Goal: Information Seeking & Learning: Learn about a topic

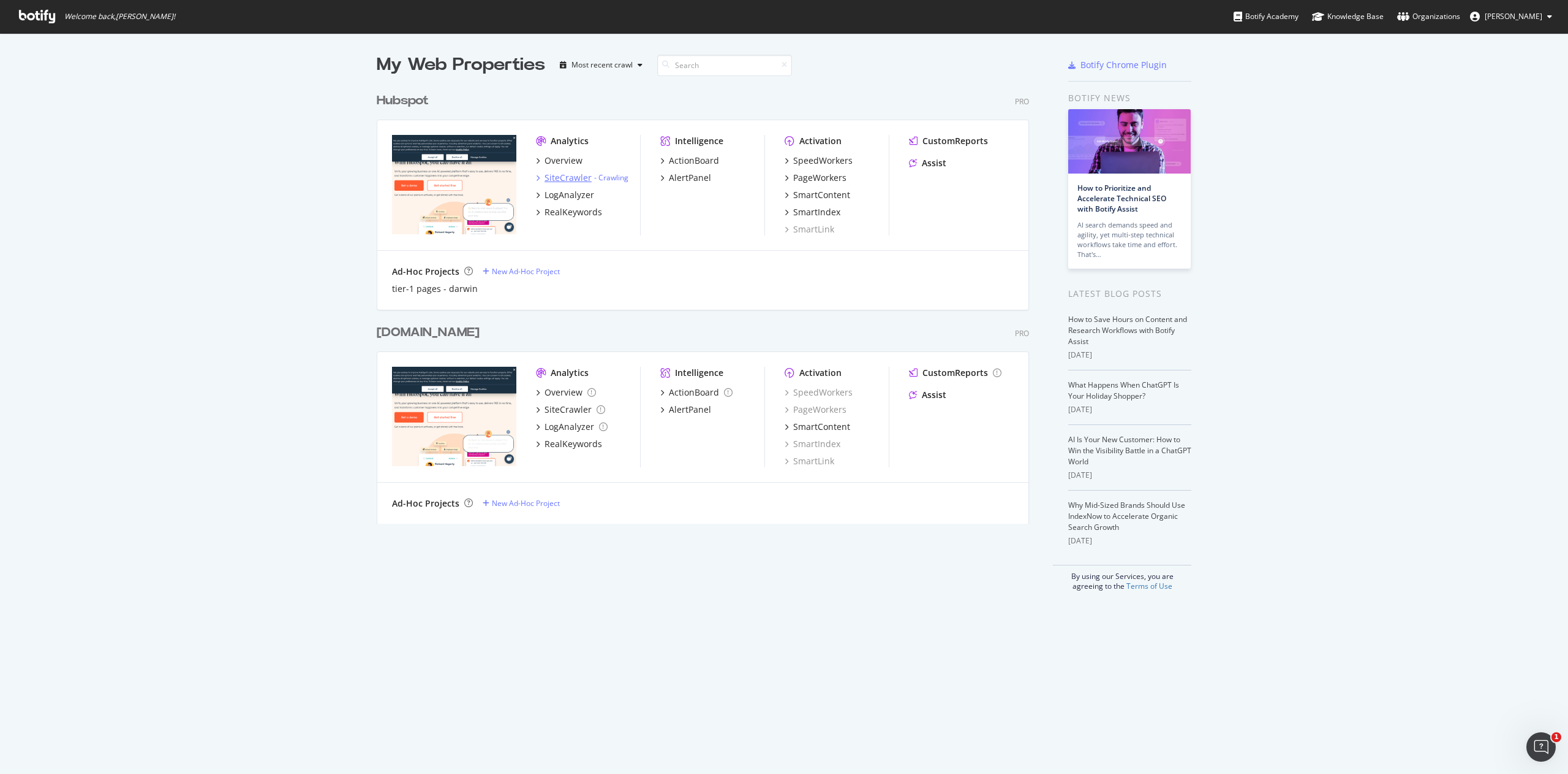
click at [556, 176] on div "SiteCrawler" at bounding box center [568, 177] width 47 height 12
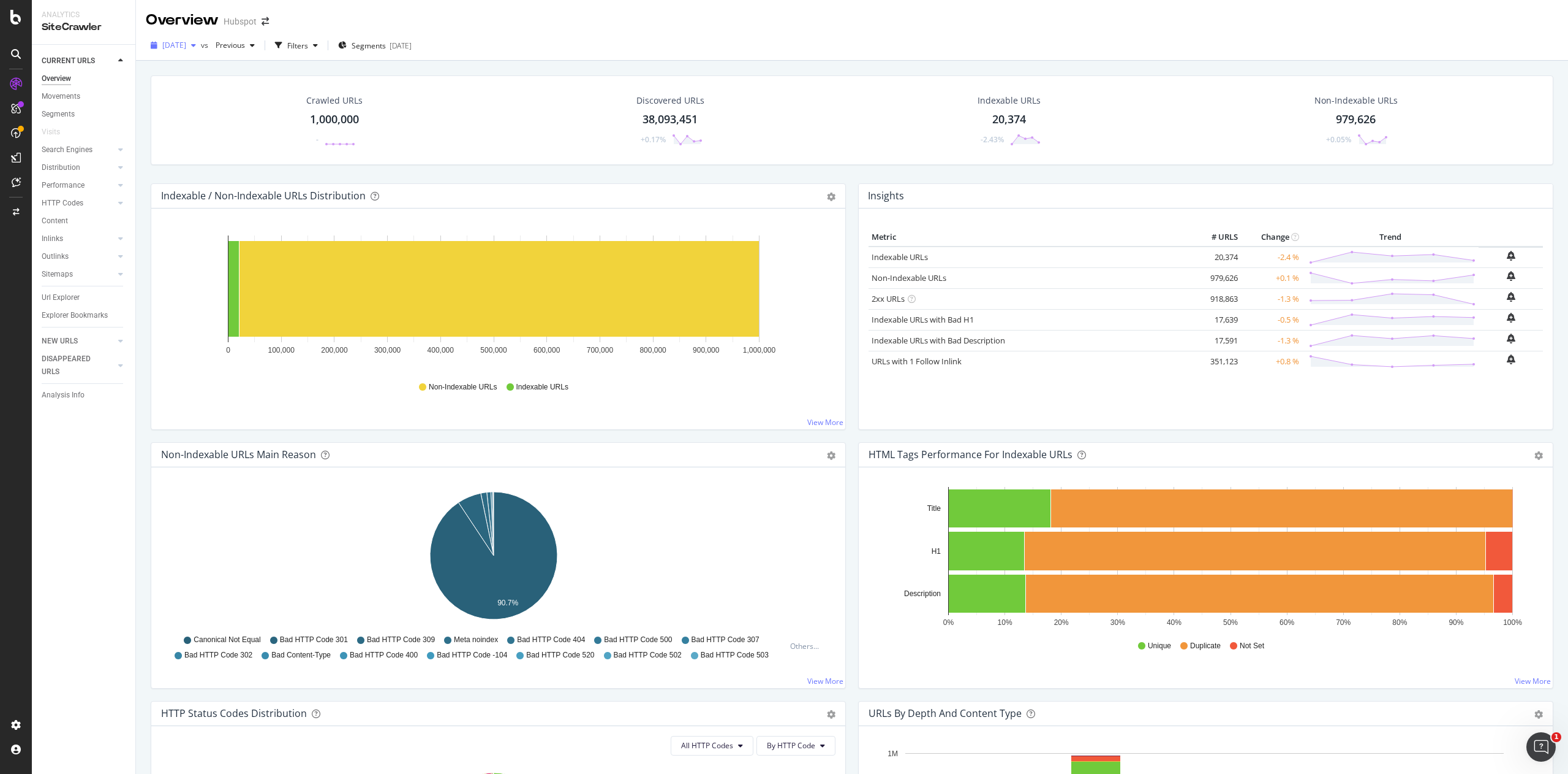
click at [185, 51] on div "[DATE]" at bounding box center [173, 45] width 55 height 19
click at [249, 93] on div "1.0M URLs" at bounding box center [255, 93] width 36 height 11
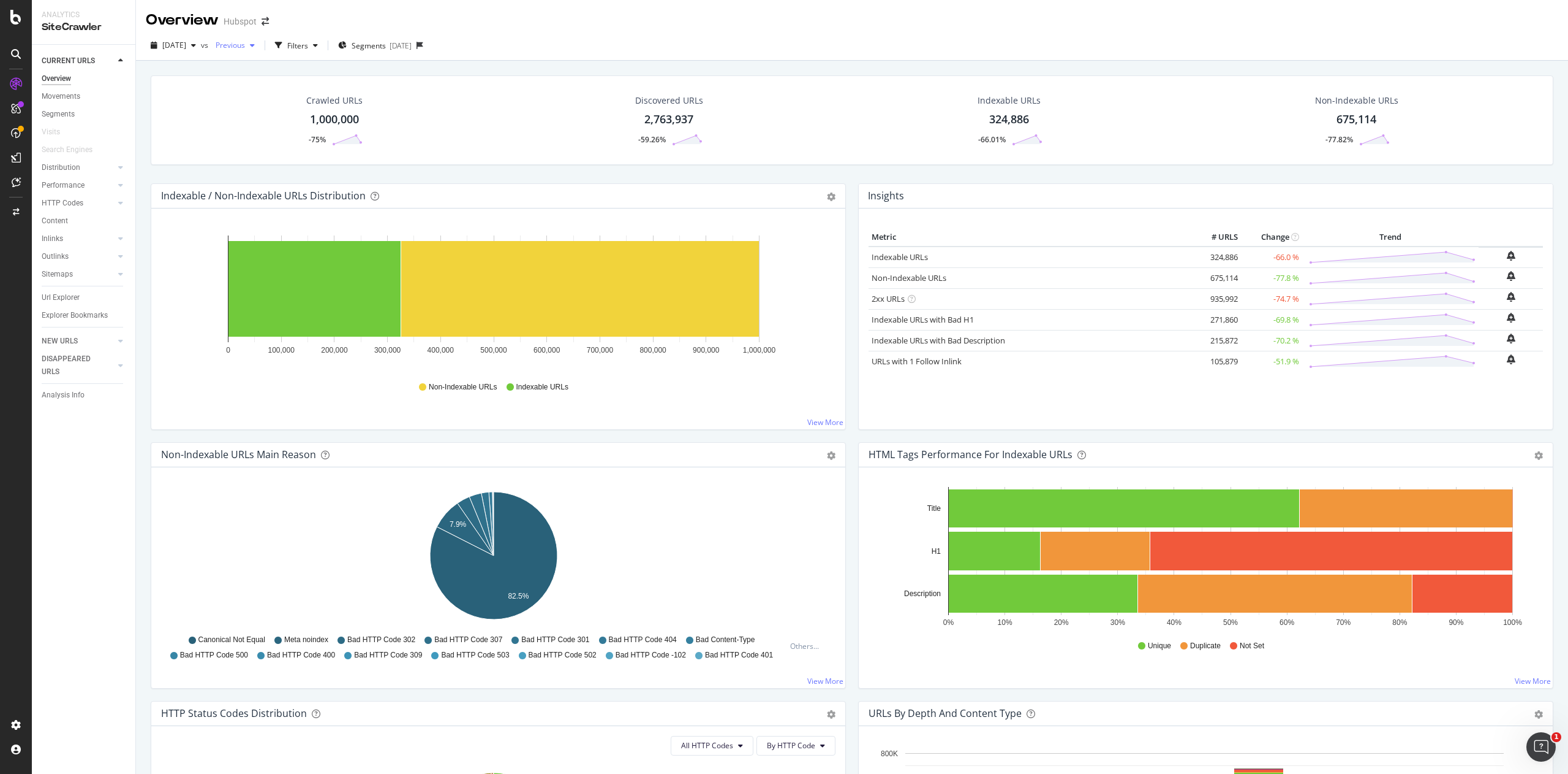
click at [245, 43] on span "Previous" at bounding box center [227, 44] width 34 height 11
click at [186, 43] on span "[DATE]" at bounding box center [174, 44] width 24 height 11
click at [255, 43] on icon "button" at bounding box center [252, 44] width 5 height 7
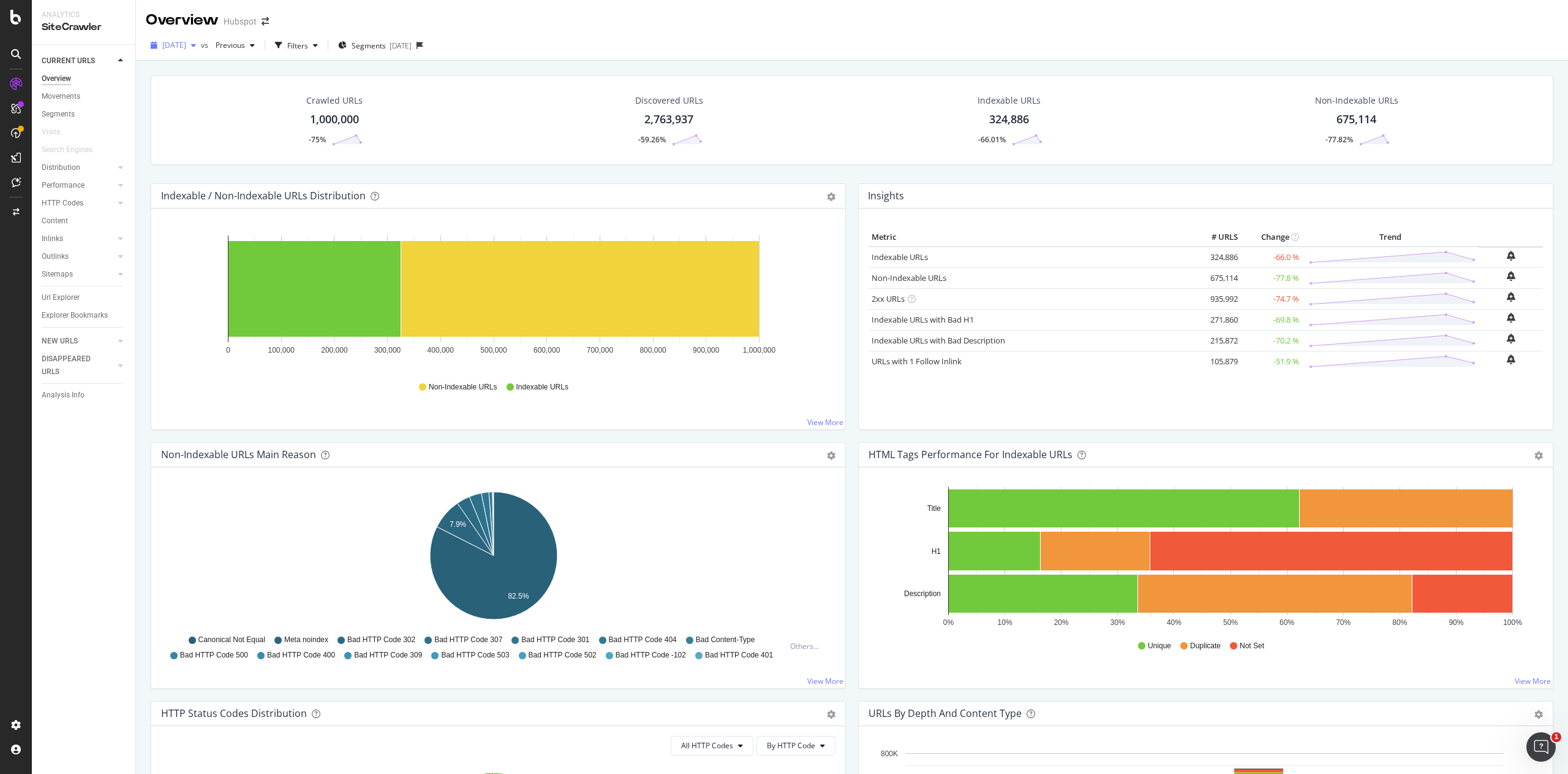
click at [186, 48] on span "[DATE]" at bounding box center [174, 44] width 24 height 11
click at [229, 98] on div "[DATE]" at bounding box center [197, 96] width 66 height 11
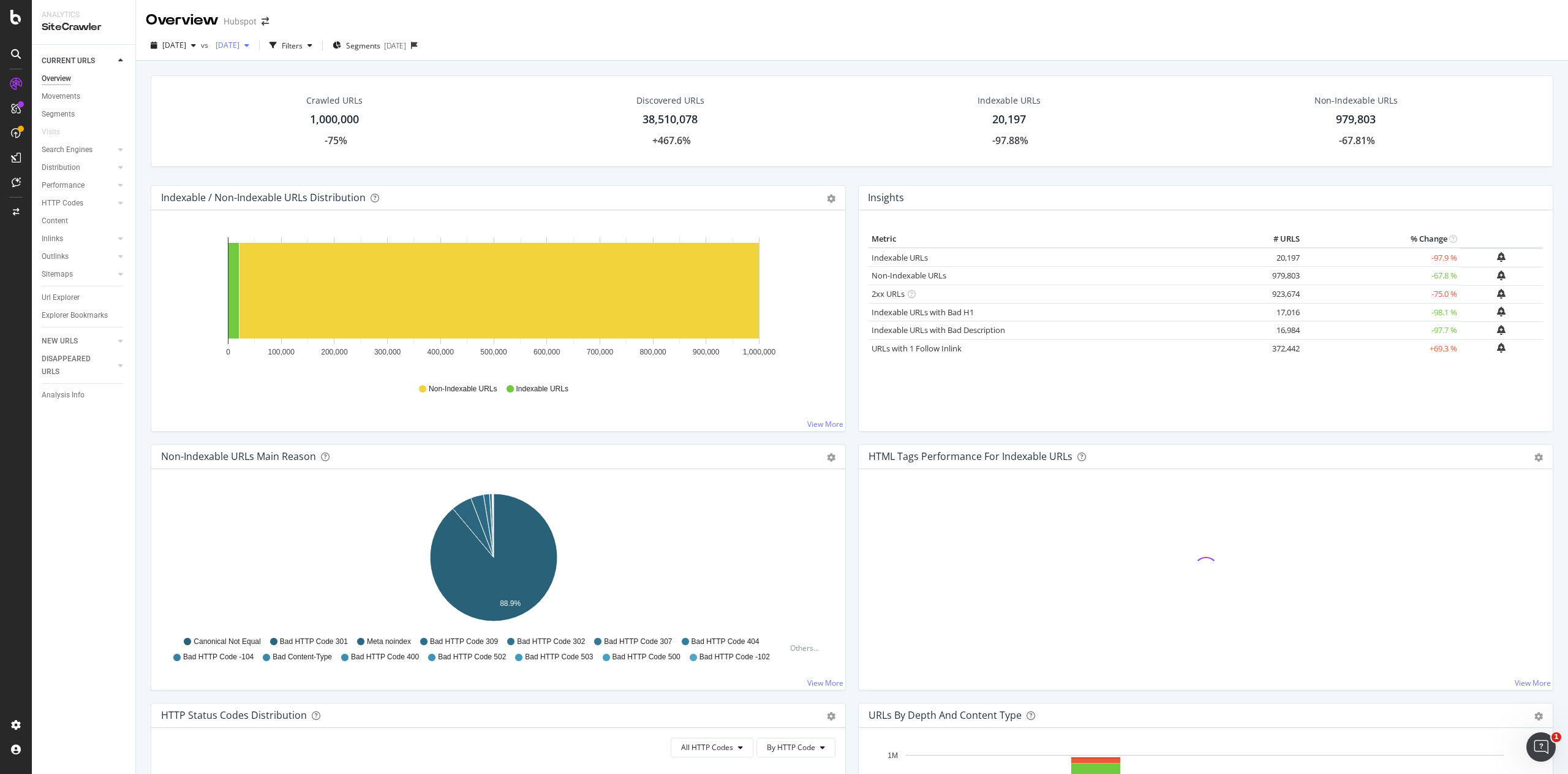
click at [239, 46] on span "[DATE]" at bounding box center [224, 44] width 29 height 11
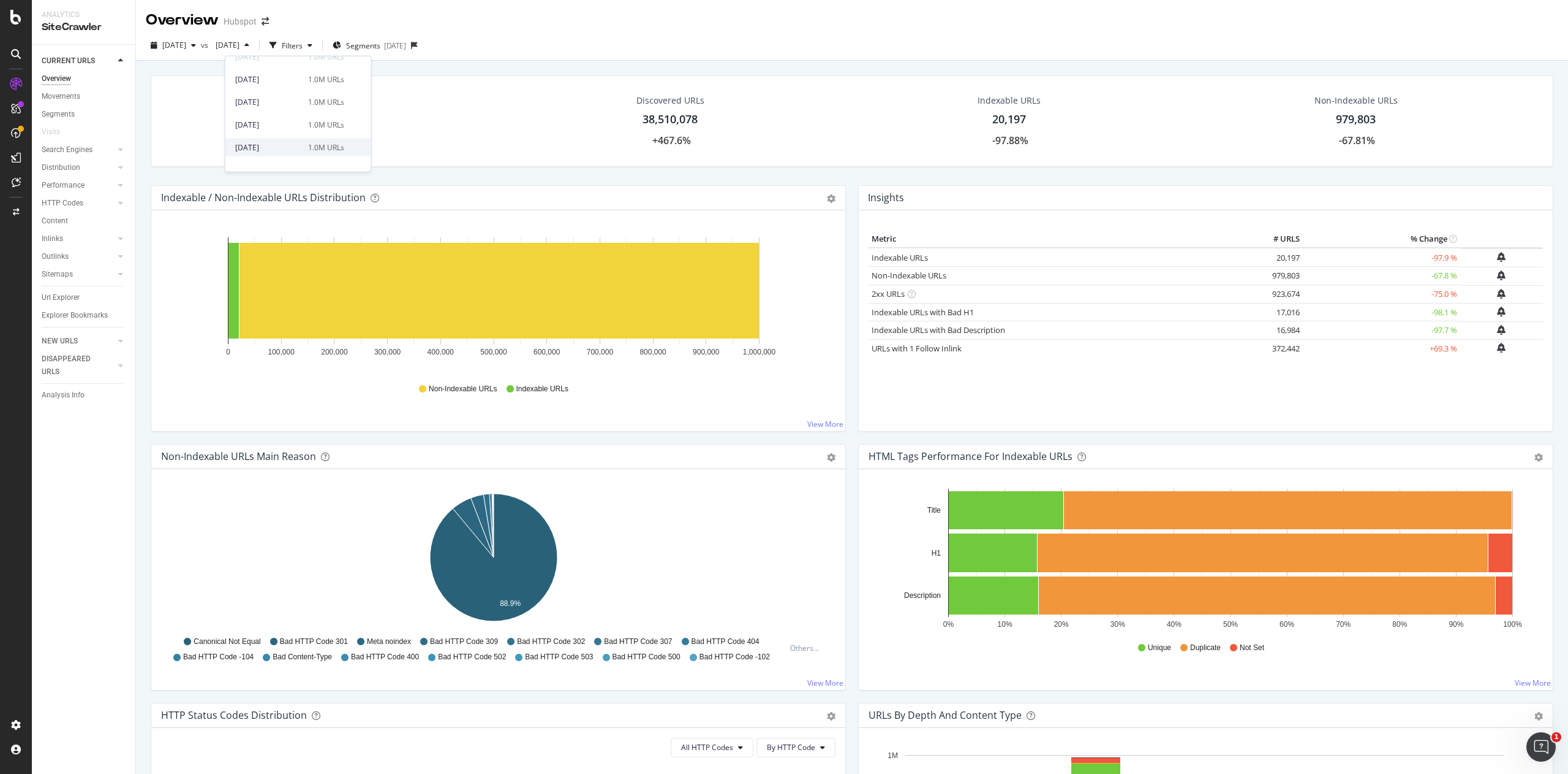
scroll to position [134, 0]
click at [332, 134] on div "1.0M URLs" at bounding box center [326, 137] width 36 height 11
click at [317, 44] on div "button" at bounding box center [309, 44] width 15 height 7
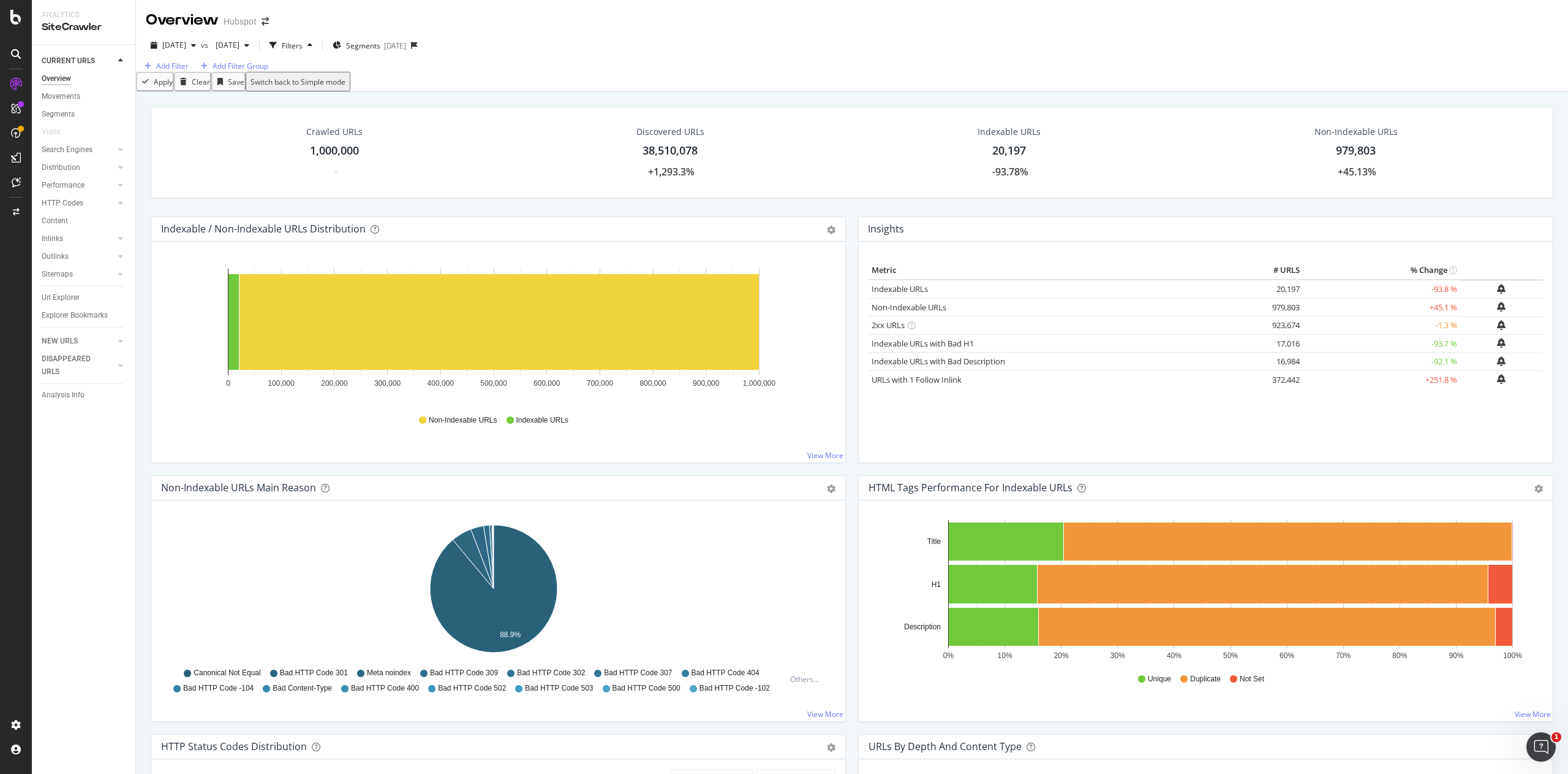
click at [531, 72] on div "Add Filter Add Filter Group" at bounding box center [851, 66] width 1432 height 12
click at [71, 237] on link "Inlinks" at bounding box center [78, 238] width 73 height 13
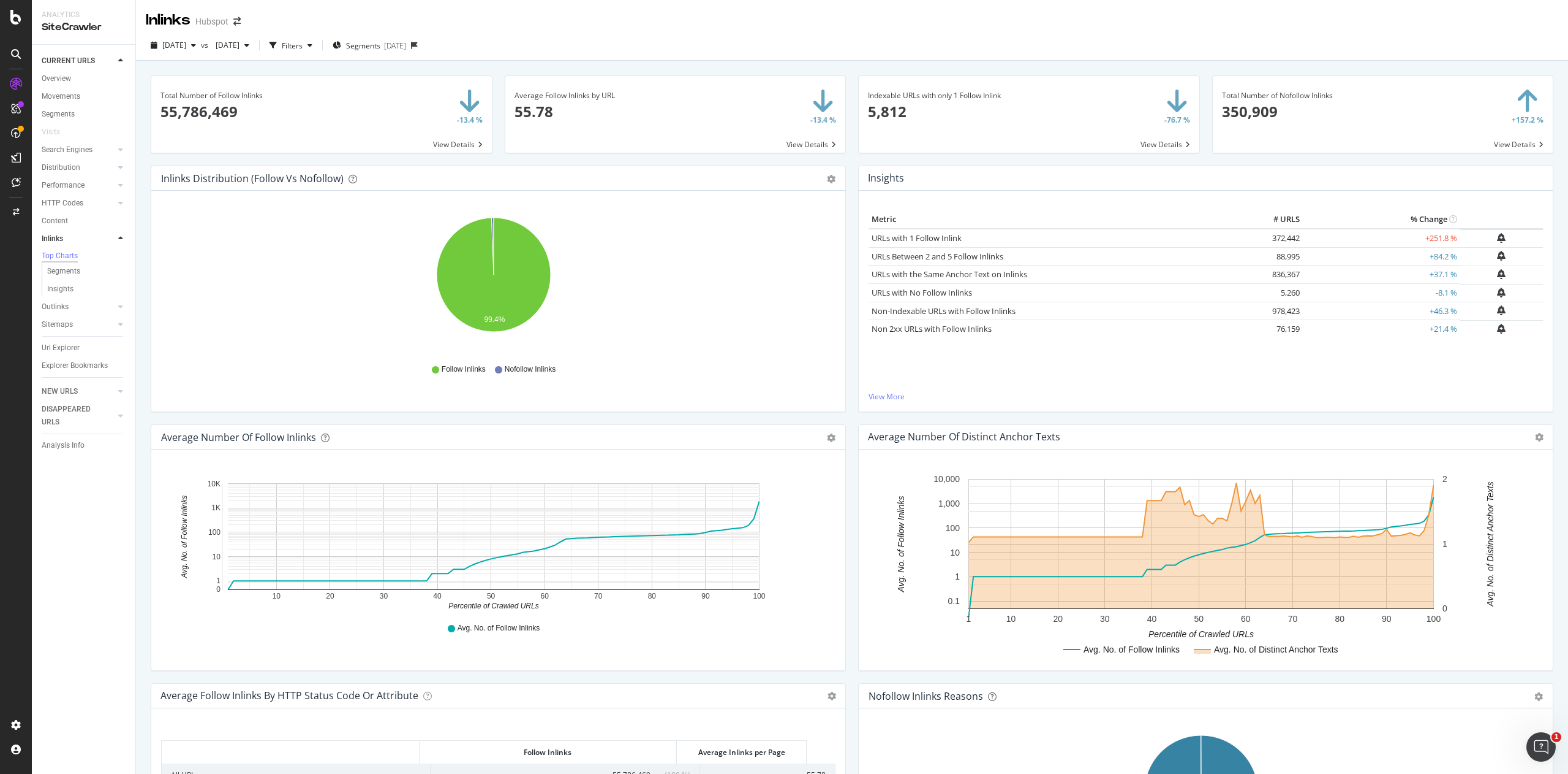
click at [1503, 140] on span at bounding box center [1383, 114] width 341 height 77
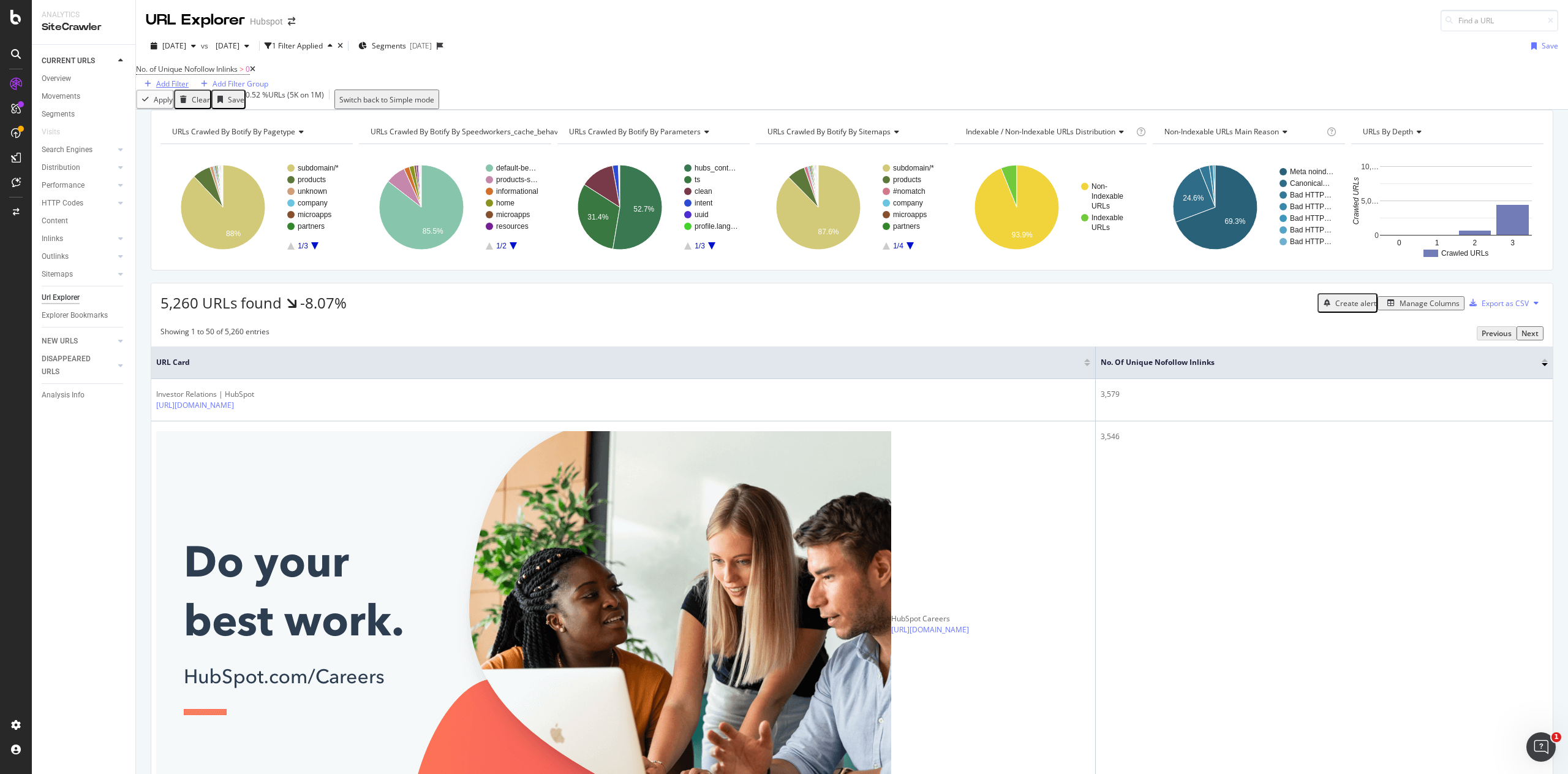
click at [189, 79] on div "Add Filter" at bounding box center [172, 84] width 32 height 11
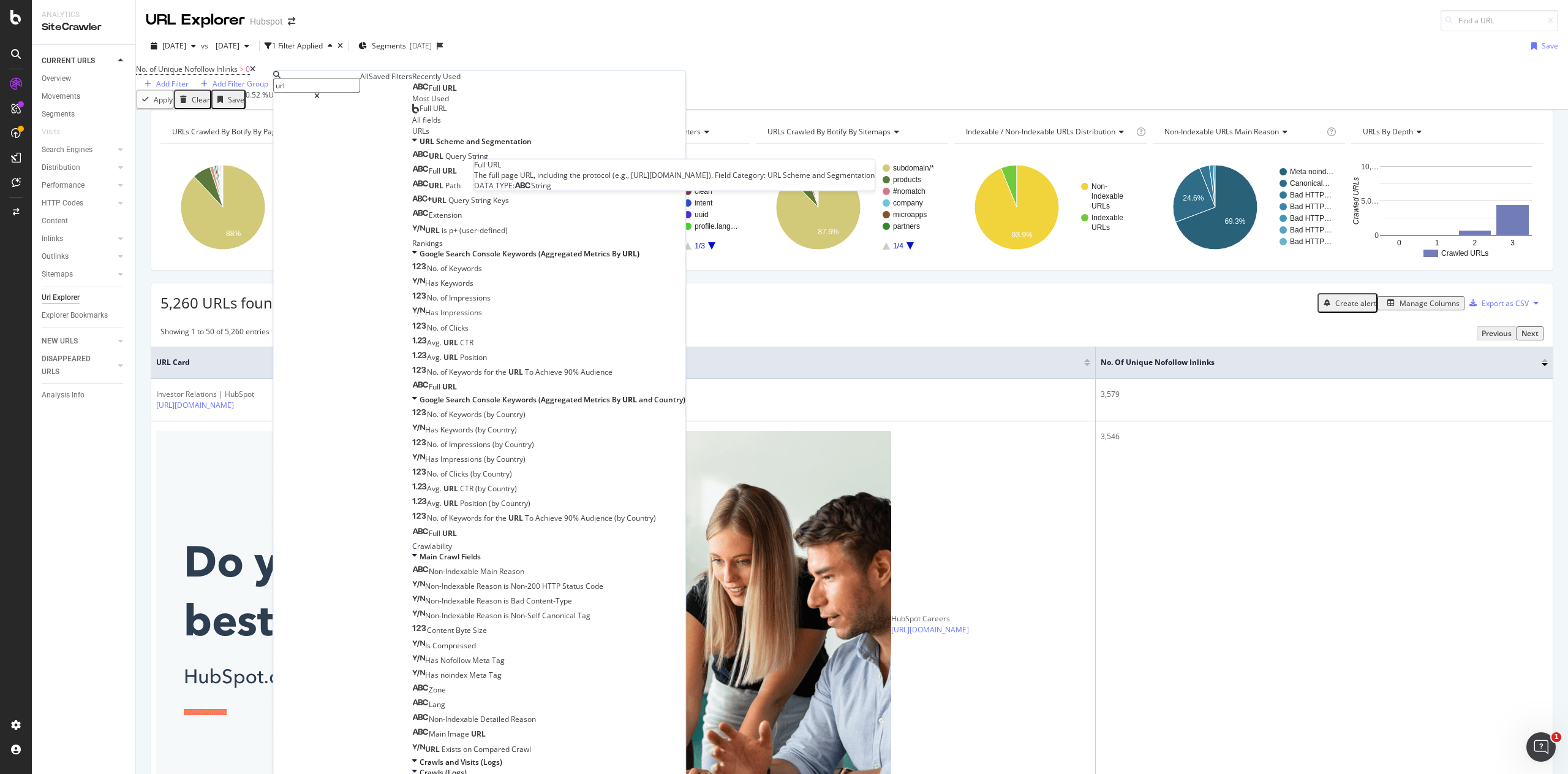
type input "url"
click at [412, 94] on div "Full URL" at bounding box center [434, 89] width 44 height 10
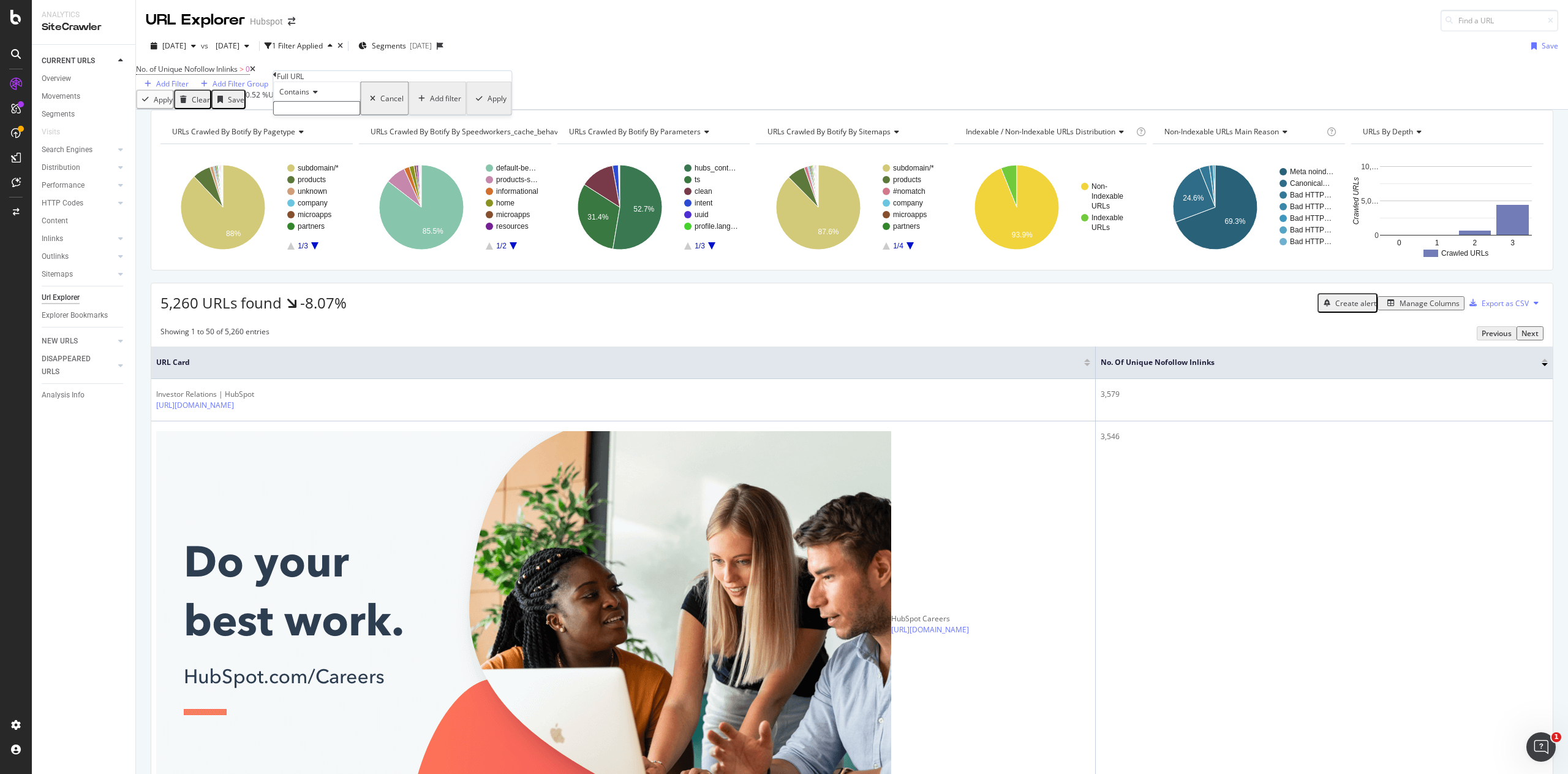
click at [360, 115] on input "text" at bounding box center [317, 108] width 87 height 14
type input "[URL][DOMAIN_NAME]"
click at [360, 115] on input "[URL][DOMAIN_NAME]" at bounding box center [317, 108] width 87 height 14
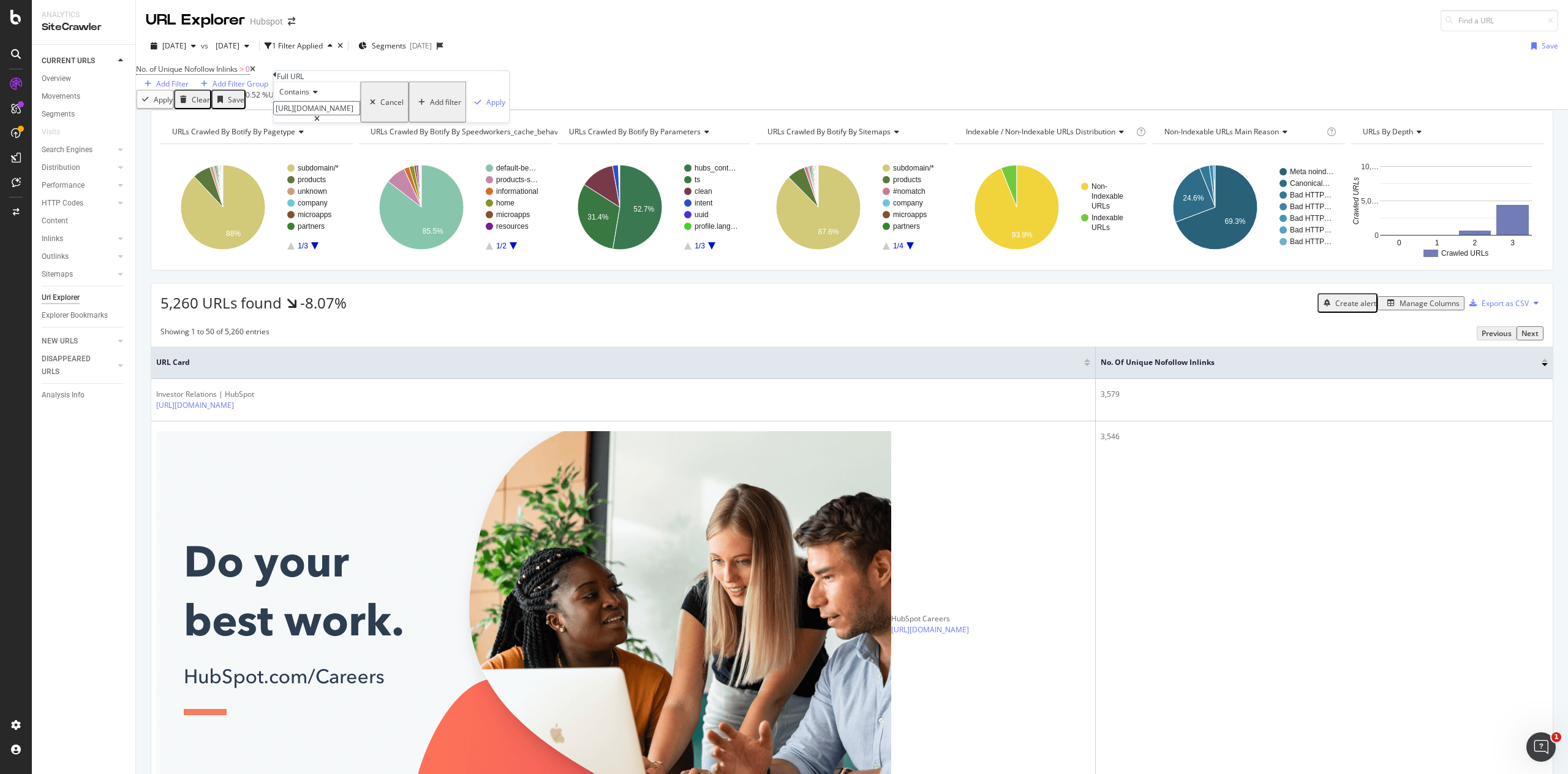
click at [360, 115] on input "[URL][DOMAIN_NAME]" at bounding box center [317, 108] width 87 height 14
drag, startPoint x: 374, startPoint y: 130, endPoint x: 508, endPoint y: 137, distance: 134.2
click at [508, 137] on body "Analytics SiteCrawler CURRENT URLS Overview Movements Segments Visits Search En…" at bounding box center [784, 387] width 1568 height 774
click at [486, 107] on div "Apply" at bounding box center [495, 101] width 19 height 11
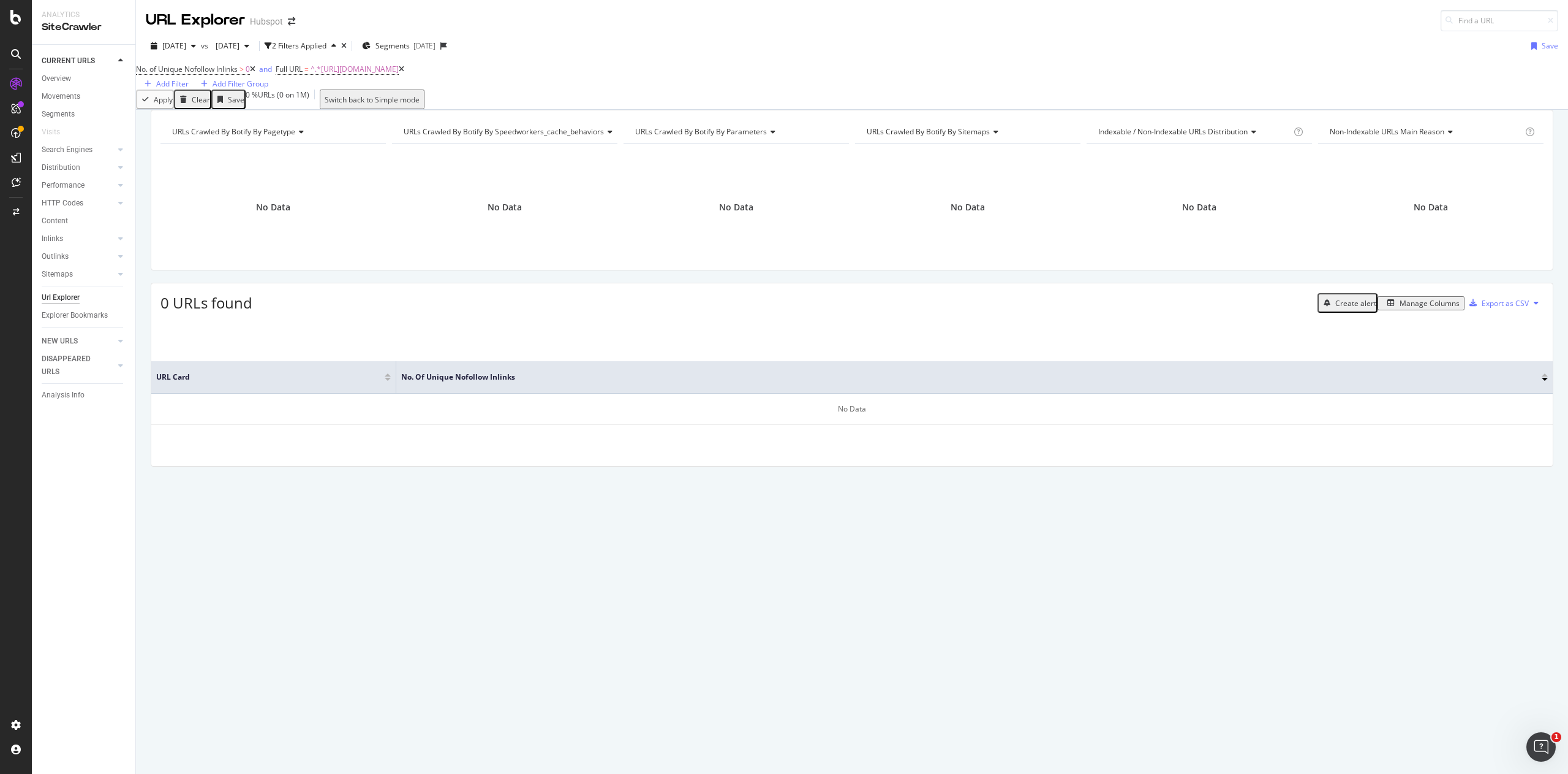
click at [1408, 308] on div "Manage Columns" at bounding box center [1429, 303] width 60 height 11
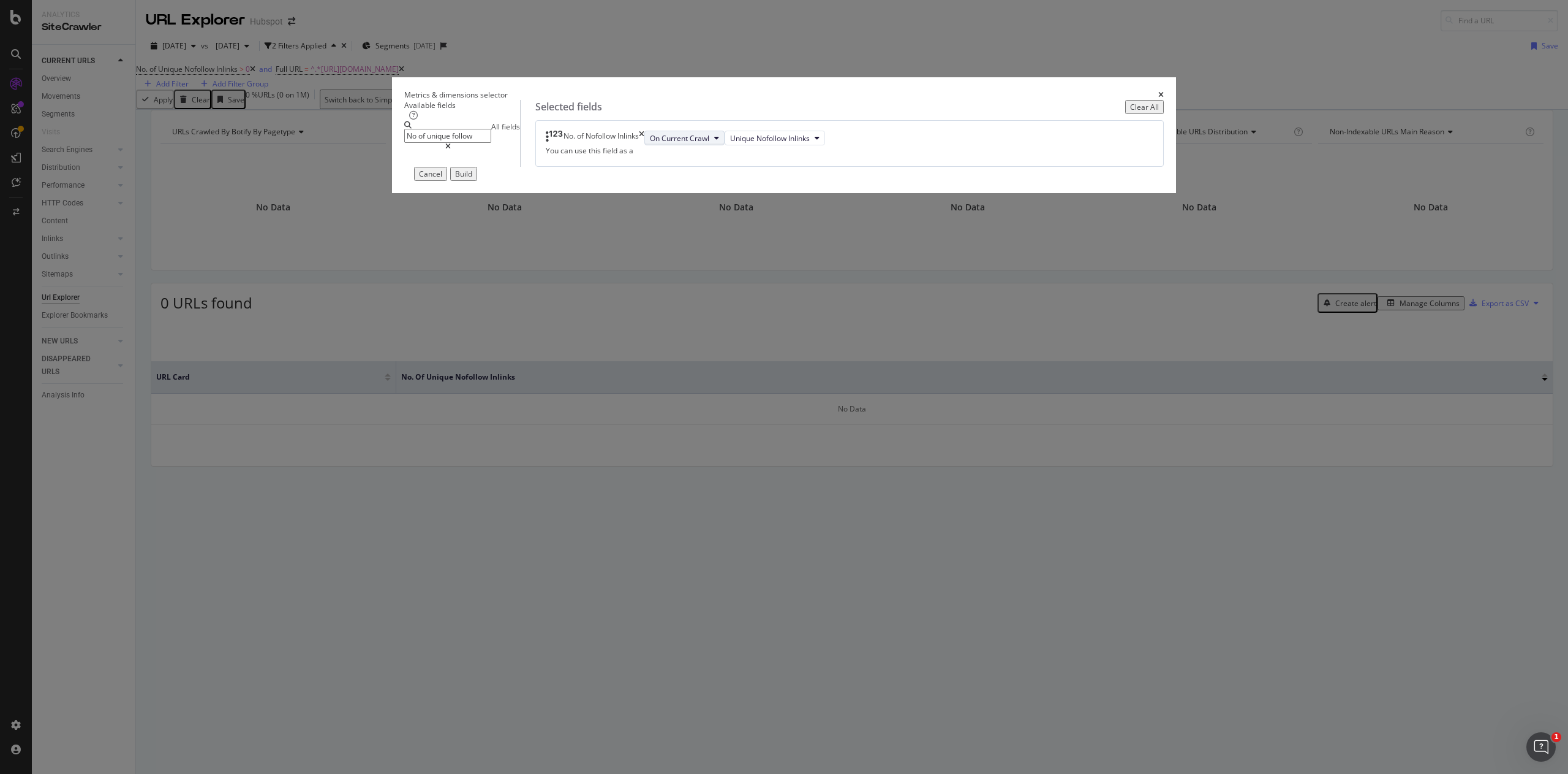
type input "No of unique follow"
click at [710, 144] on span "On Current Crawl" at bounding box center [679, 138] width 59 height 11
click at [875, 331] on span "Diff Between Crawls" at bounding box center [858, 333] width 69 height 11
click at [820, 144] on span "Unique Nofollow Inlinks" at bounding box center [780, 138] width 80 height 11
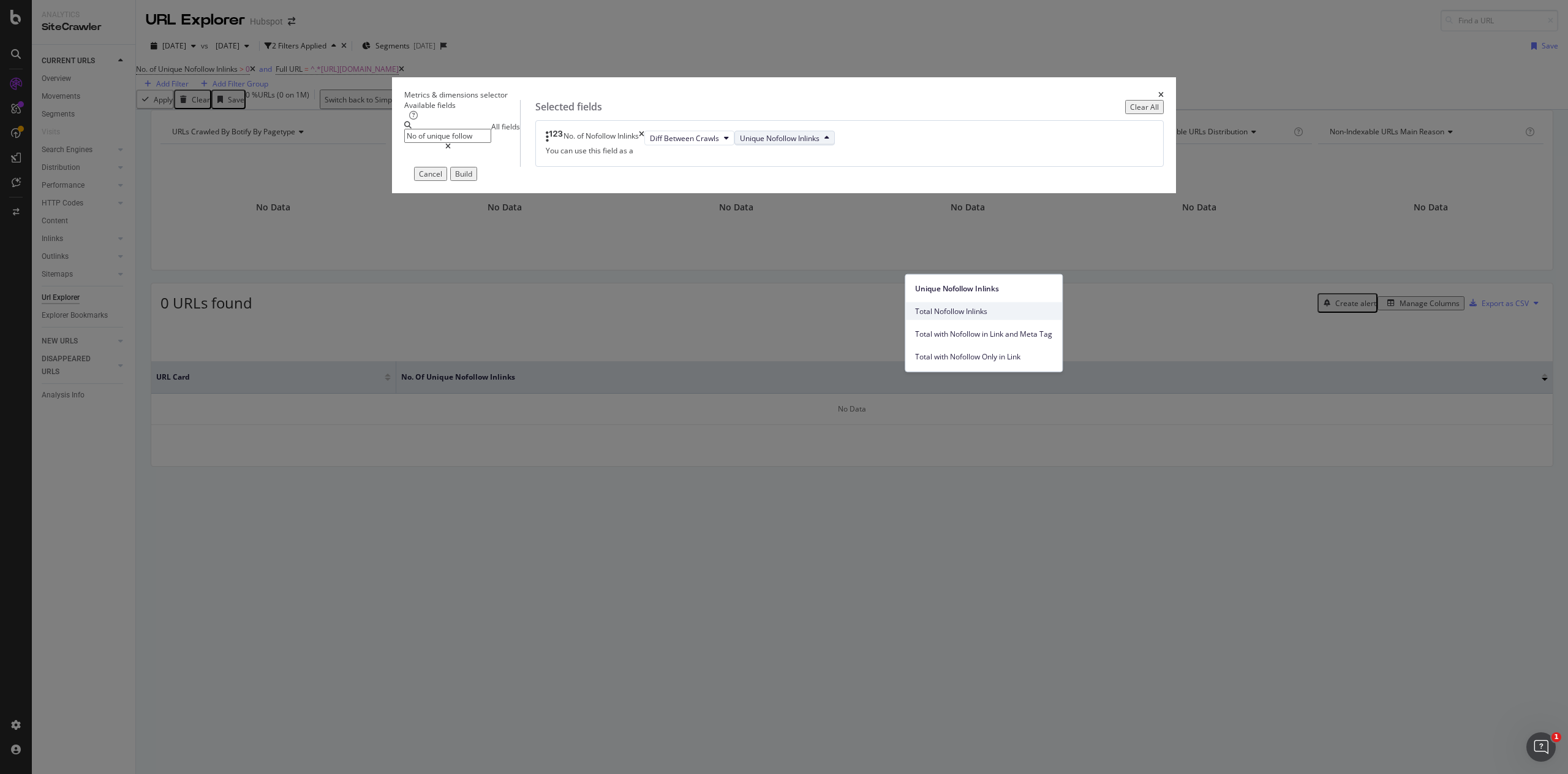
click at [983, 308] on span "Total Nofollow Inlinks" at bounding box center [983, 310] width 137 height 11
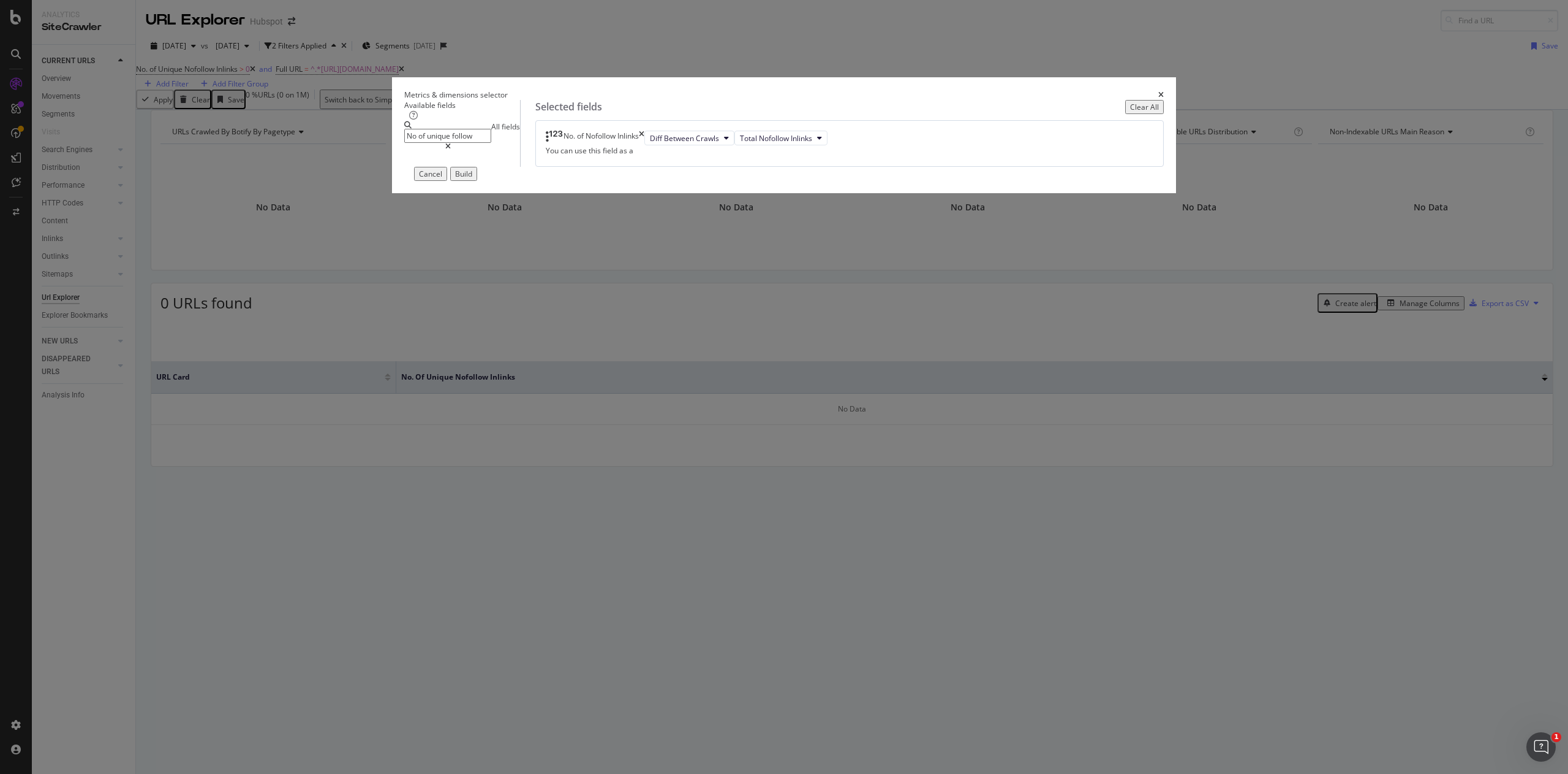
click at [472, 179] on div "Build" at bounding box center [463, 173] width 17 height 11
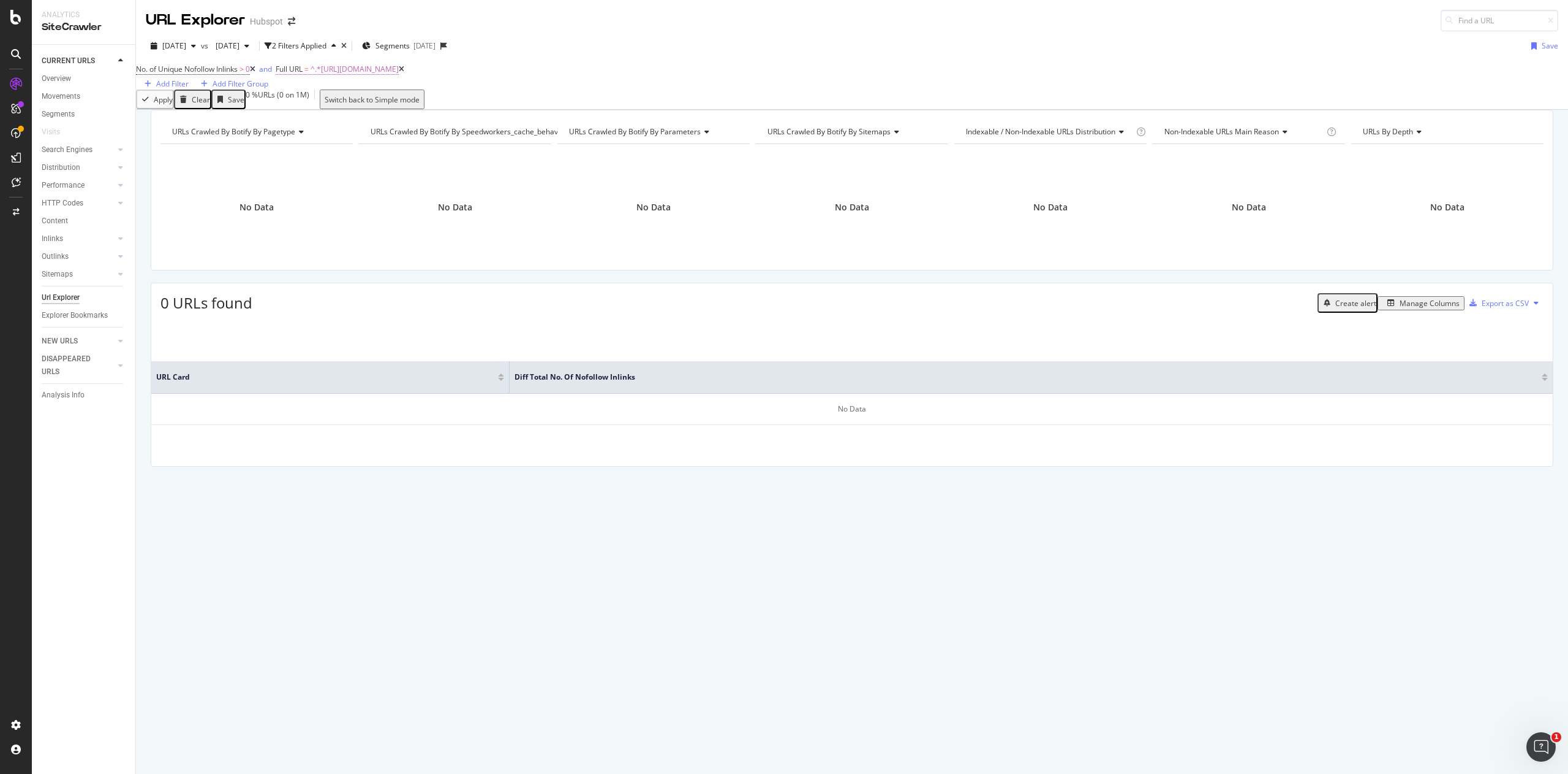
click at [399, 74] on span "^.*[URL][DOMAIN_NAME]" at bounding box center [355, 69] width 89 height 11
click at [329, 113] on input "[URL][DOMAIN_NAME]" at bounding box center [338, 106] width 87 height 14
drag, startPoint x: 353, startPoint y: 131, endPoint x: 220, endPoint y: 129, distance: 133.0
click at [220, 129] on body "Analytics SiteCrawler CURRENT URLS Overview Movements Segments Visits Search En…" at bounding box center [784, 387] width 1568 height 774
type input "[DOMAIN_NAME][URL]"
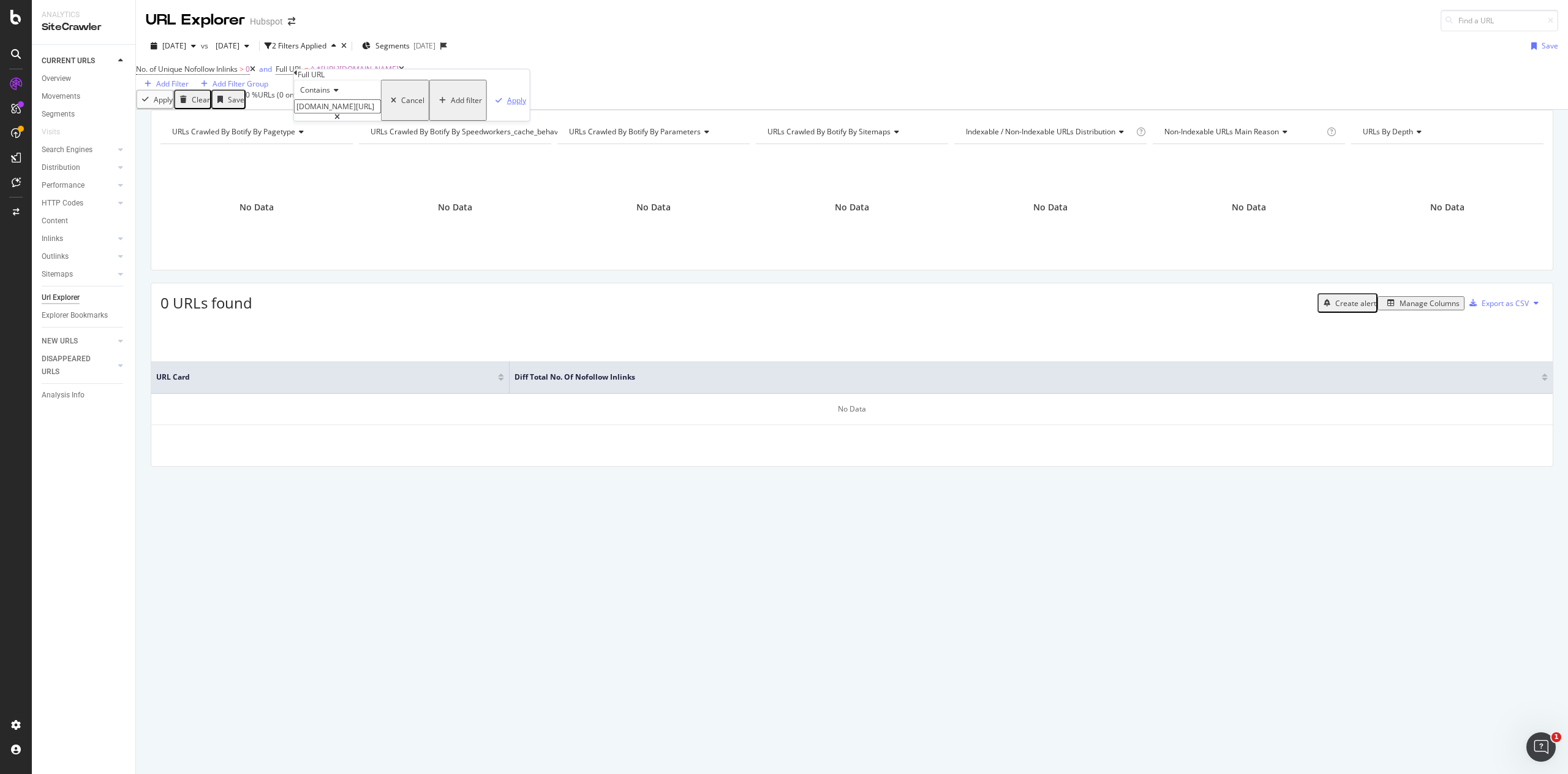
click at [507, 105] on div "Apply" at bounding box center [516, 99] width 19 height 11
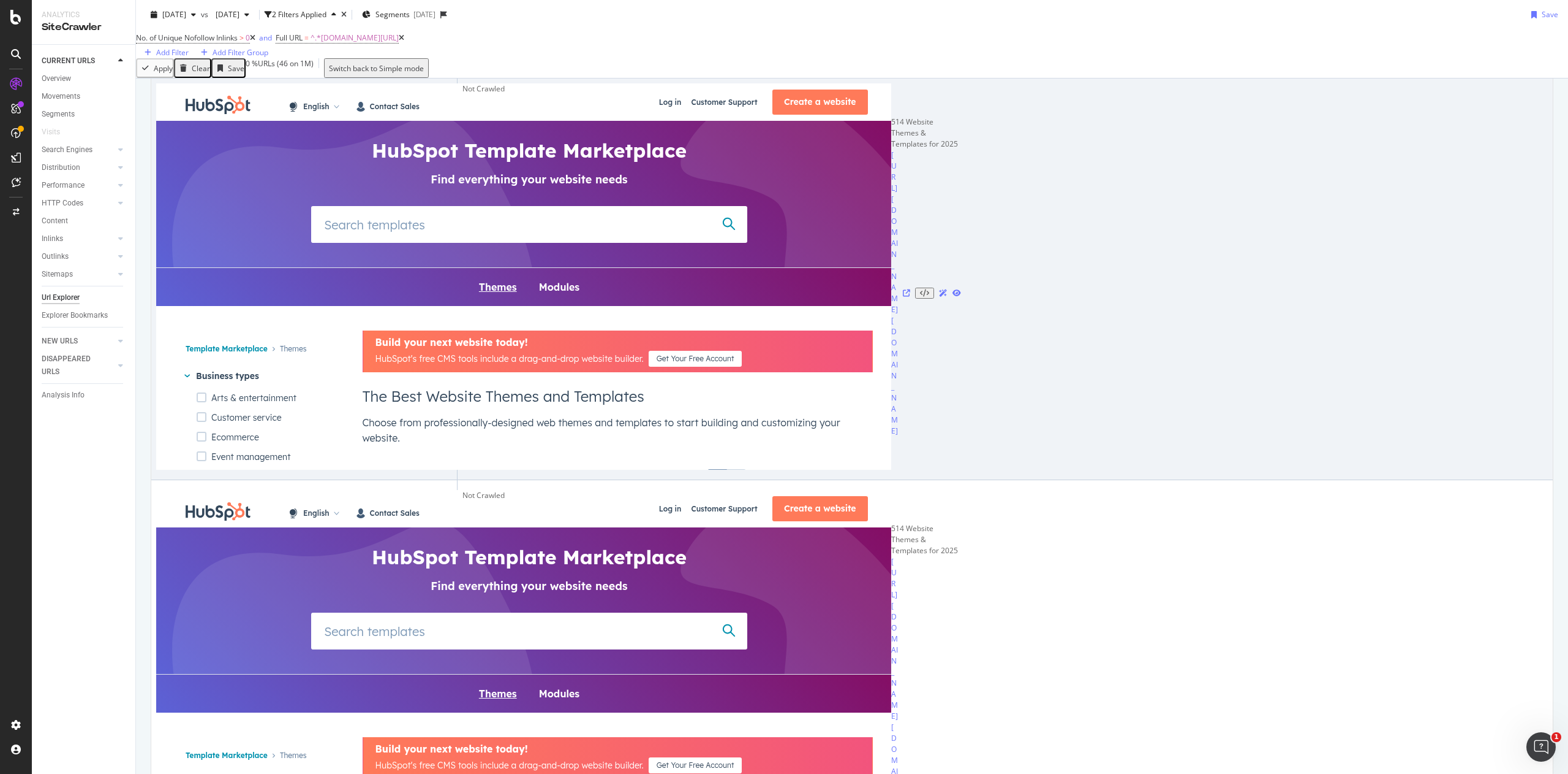
scroll to position [1241, 0]
